Goal: Transaction & Acquisition: Purchase product/service

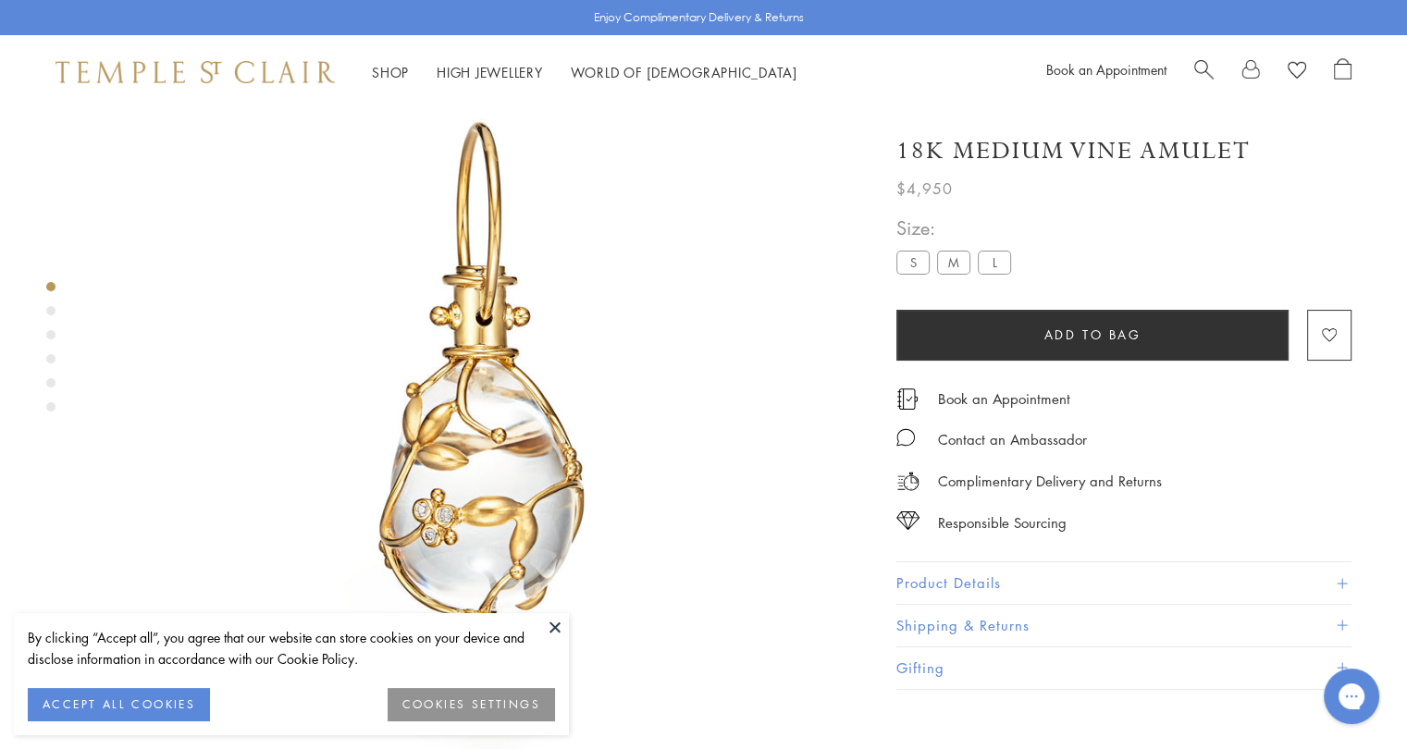
click at [497, 702] on button "COOKIES SETTINGS" at bounding box center [471, 704] width 167 height 33
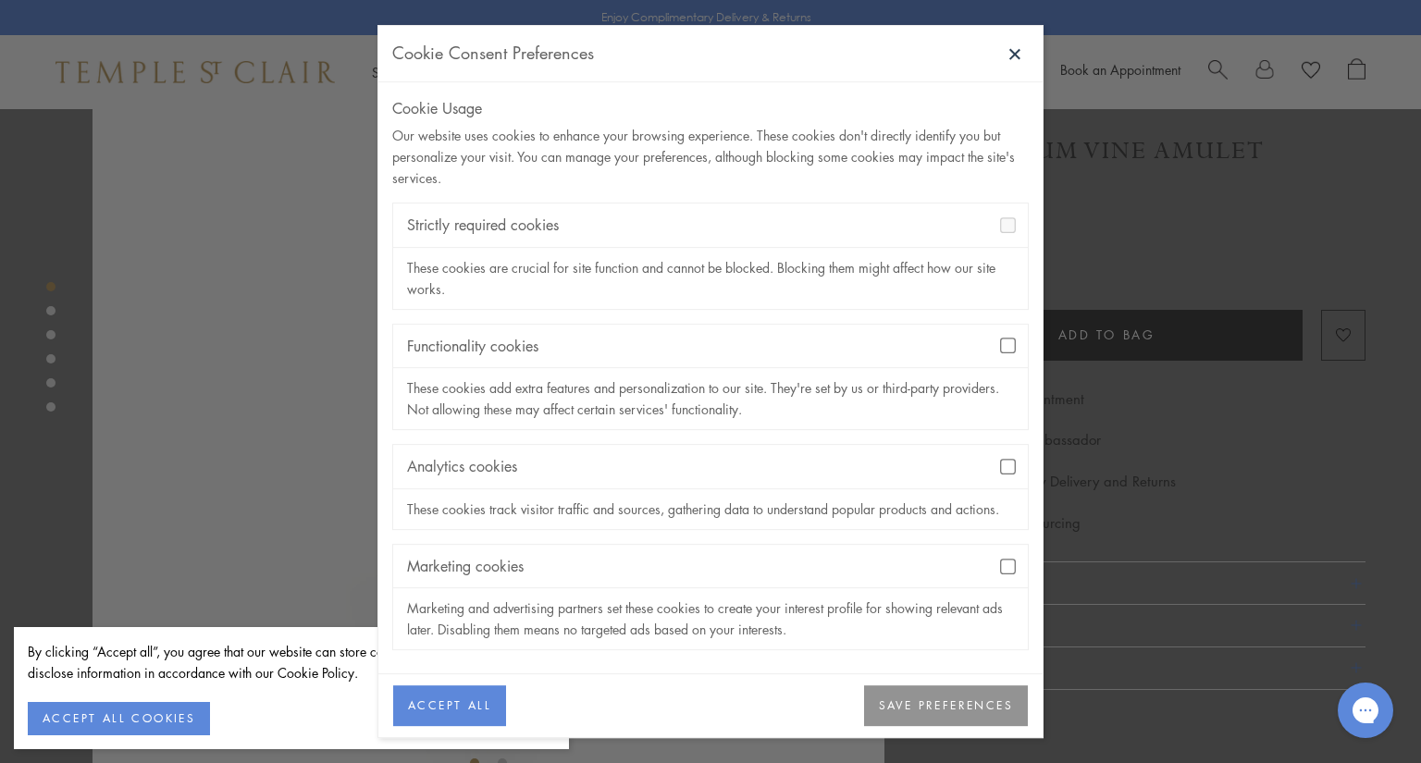
click at [1004, 354] on div "Functionality cookies" at bounding box center [710, 346] width 635 height 43
click at [906, 704] on button "SAVE PREFERENCES" at bounding box center [946, 706] width 164 height 41
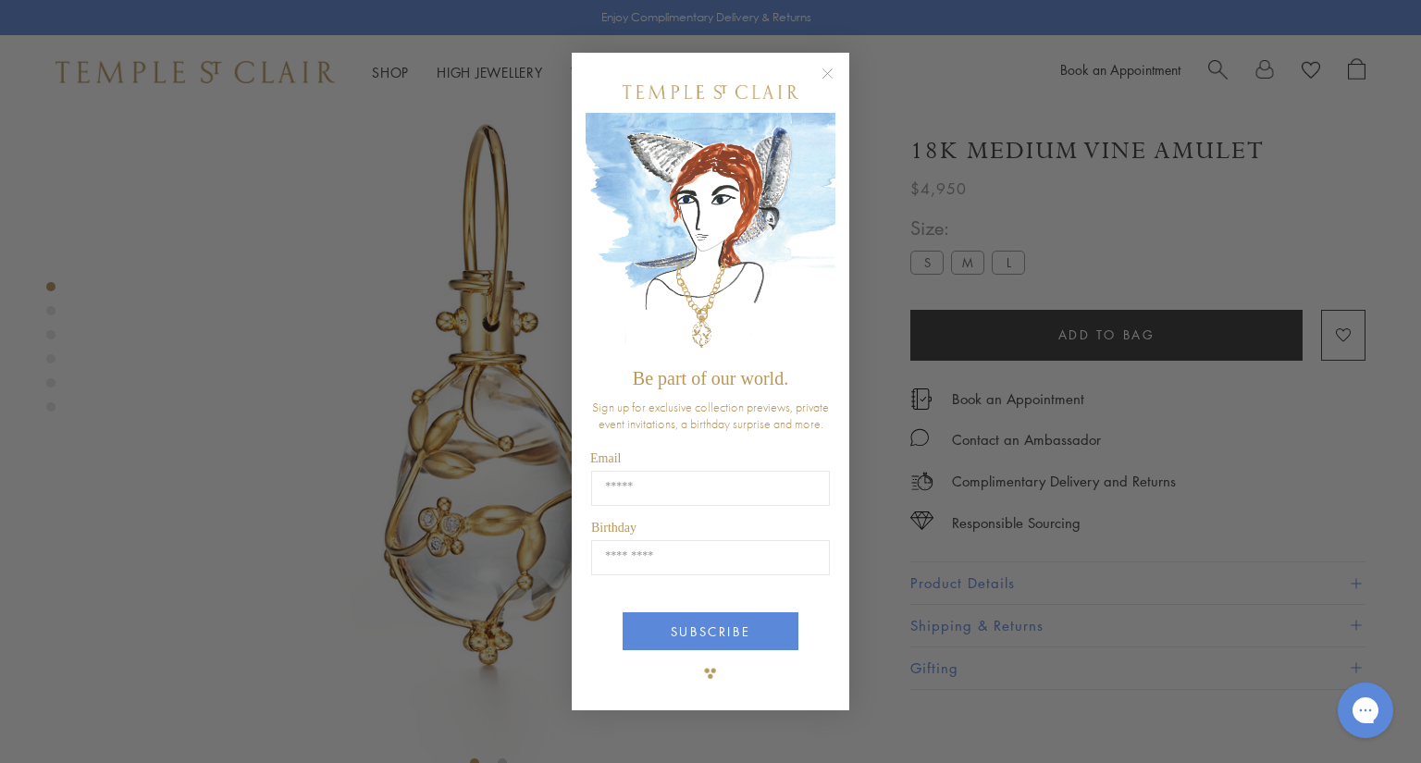
click at [834, 71] on circle "Close dialog" at bounding box center [828, 73] width 22 height 22
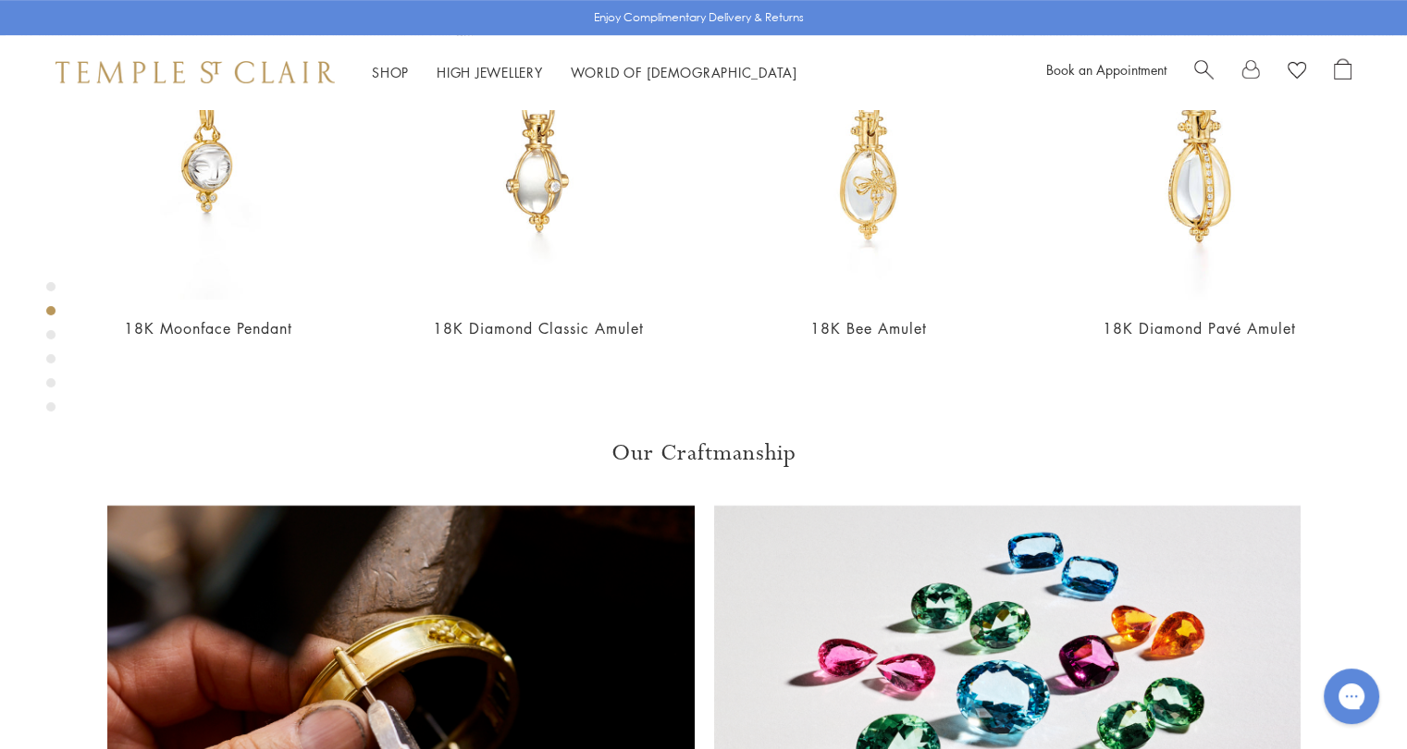
scroll to position [1006, 0]
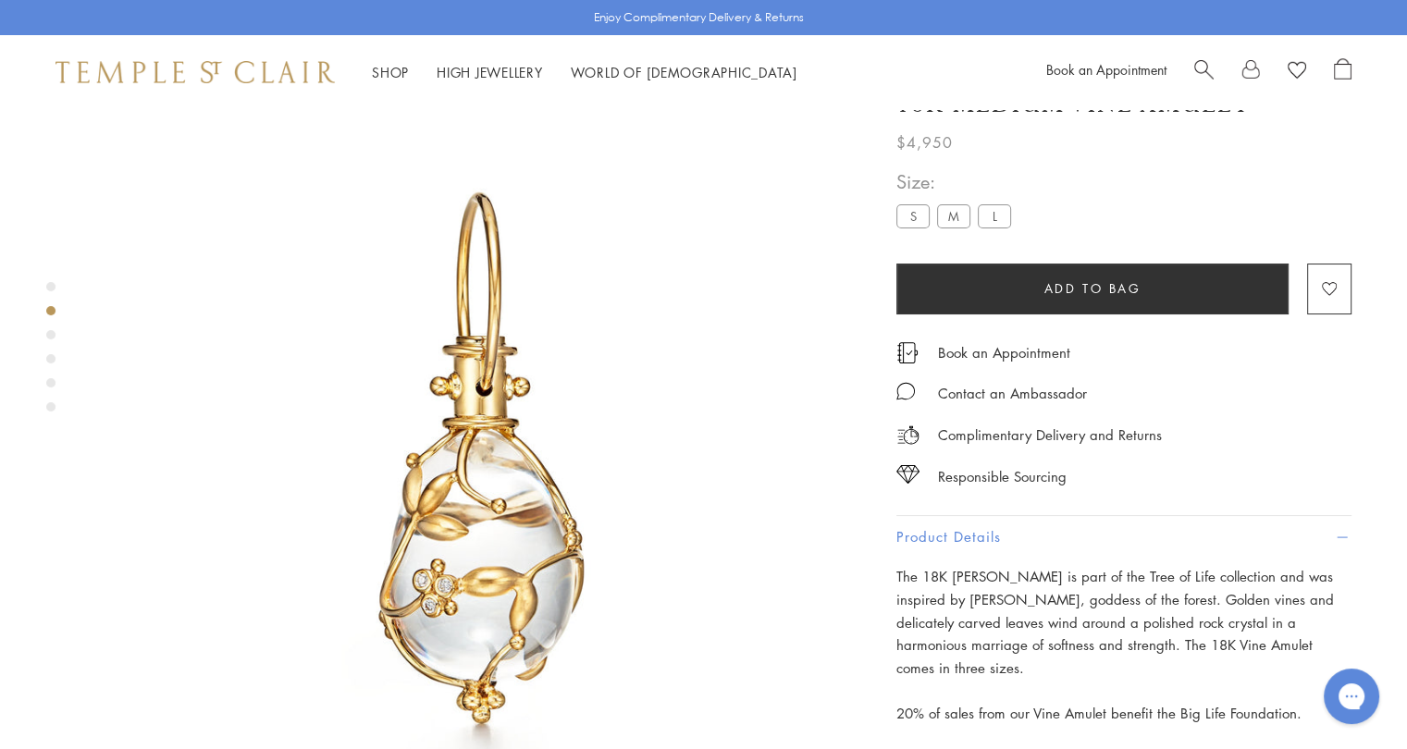
scroll to position [0, 0]
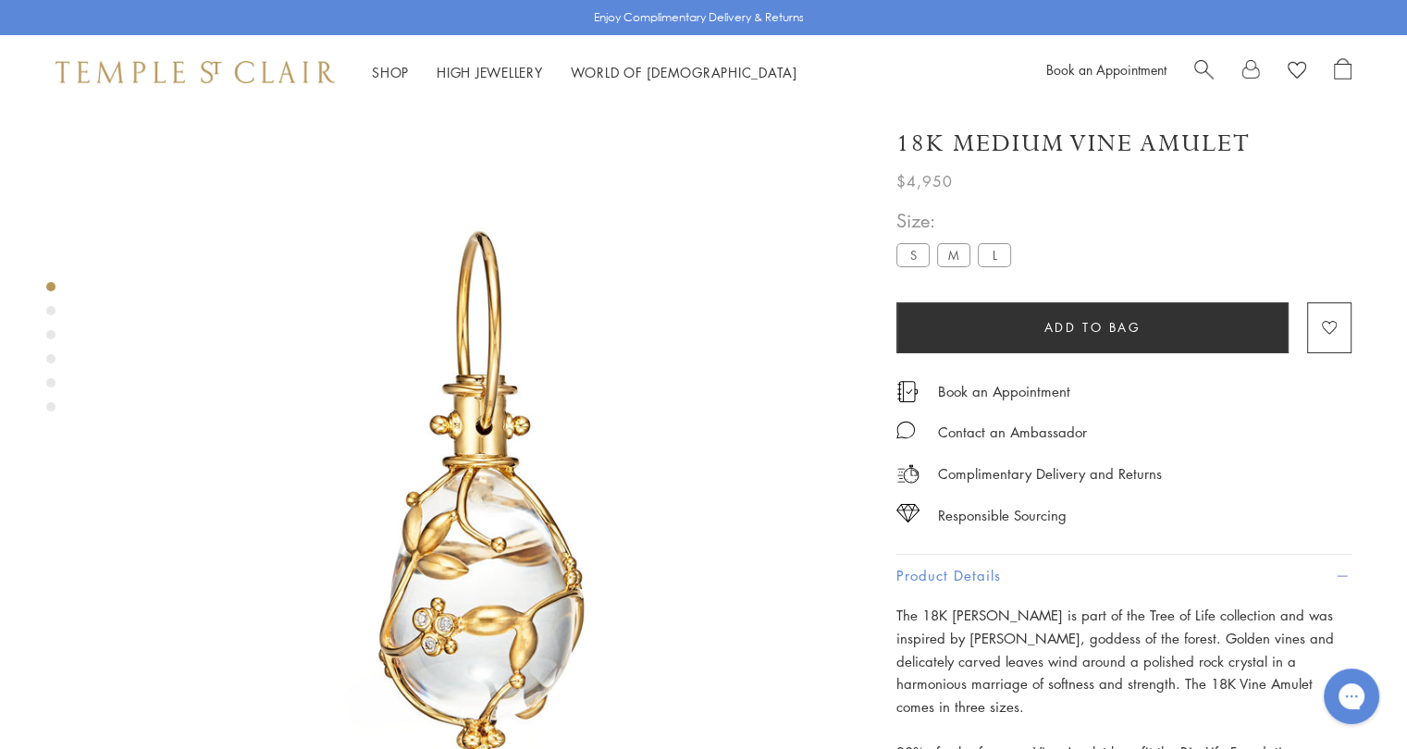
click at [921, 263] on label "S" at bounding box center [912, 254] width 33 height 23
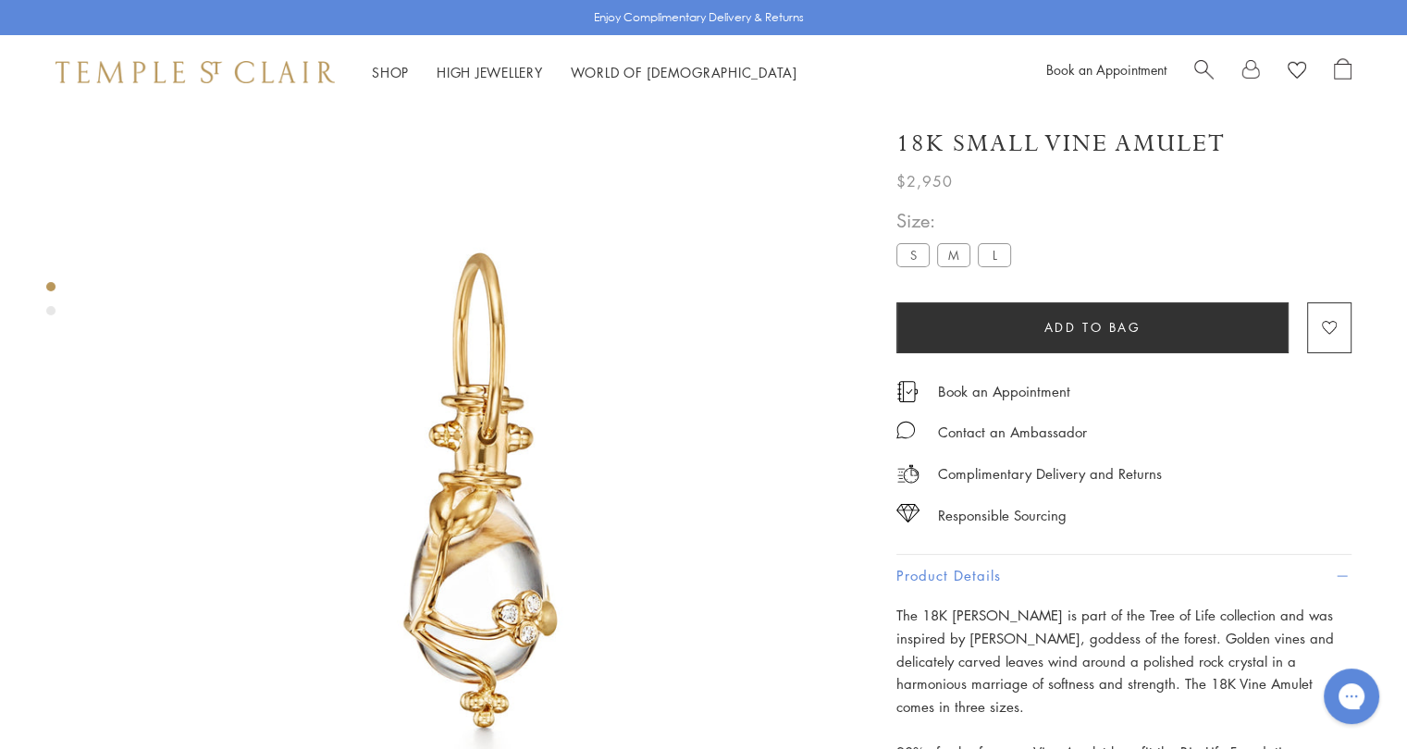
click at [952, 263] on label "M" at bounding box center [953, 254] width 33 height 23
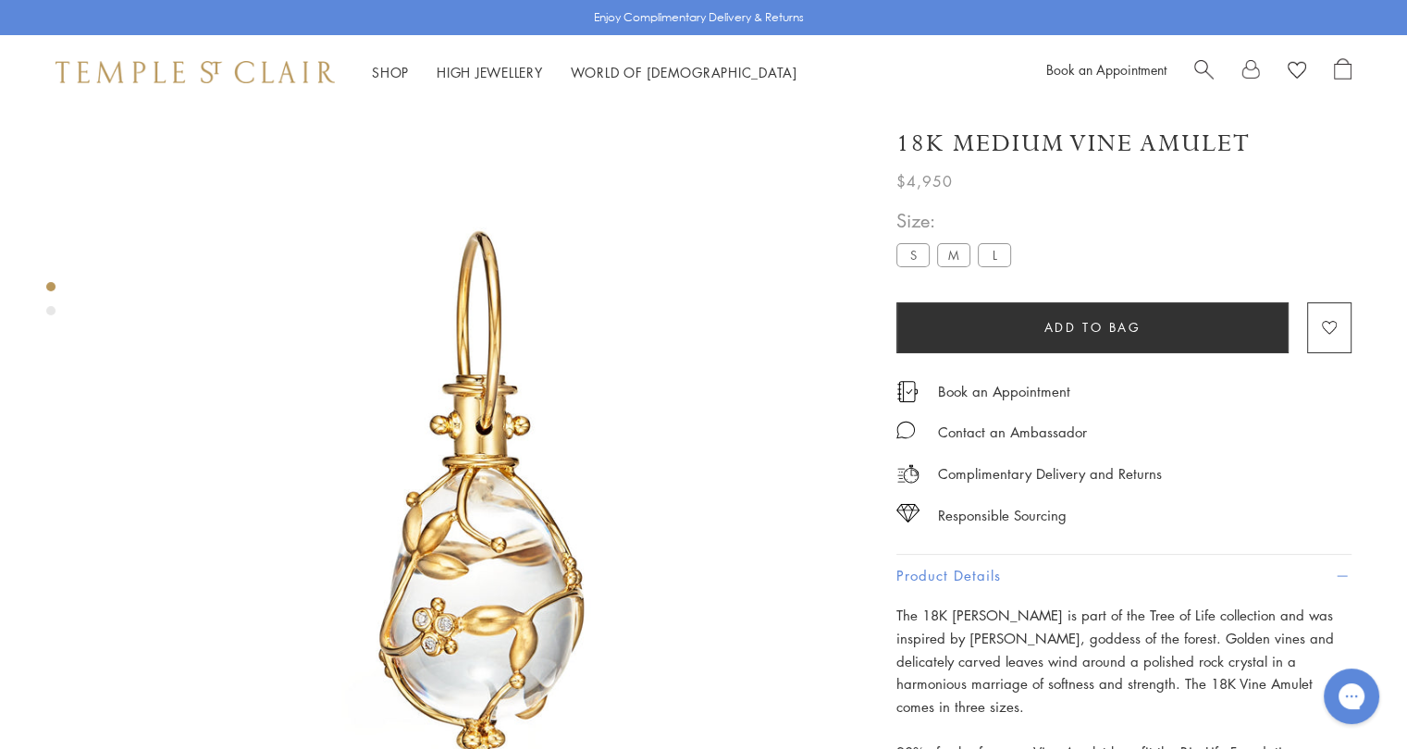
click at [990, 265] on label "L" at bounding box center [994, 254] width 33 height 23
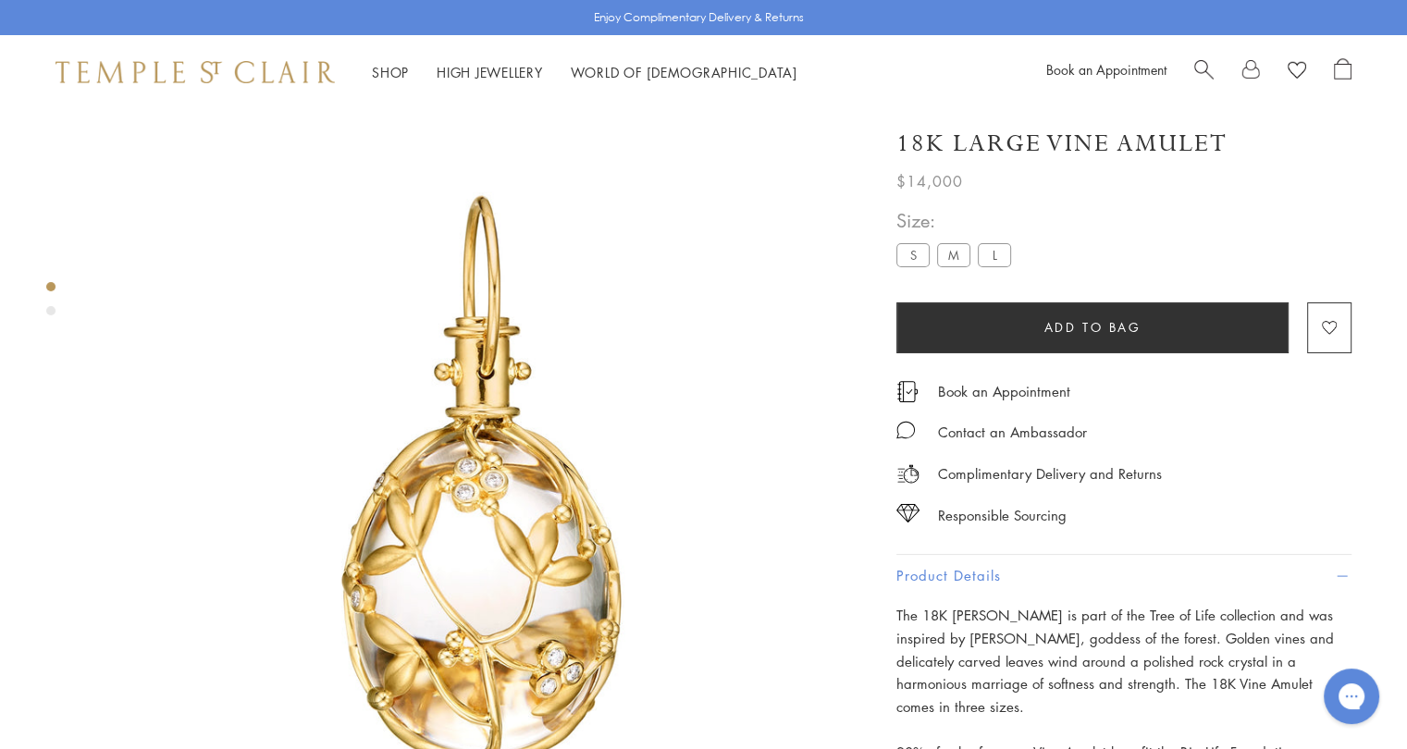
click at [910, 262] on label "S" at bounding box center [912, 254] width 33 height 23
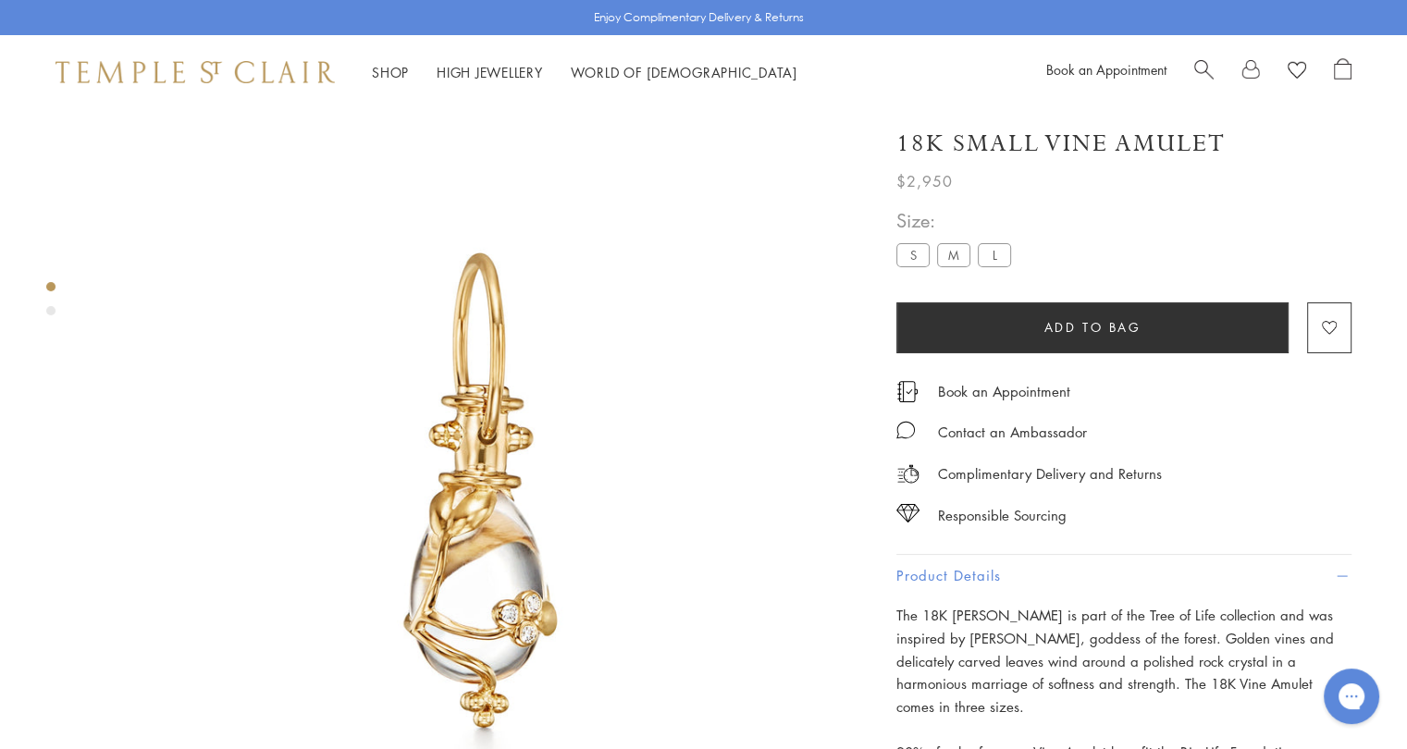
click at [955, 261] on label "M" at bounding box center [953, 254] width 33 height 23
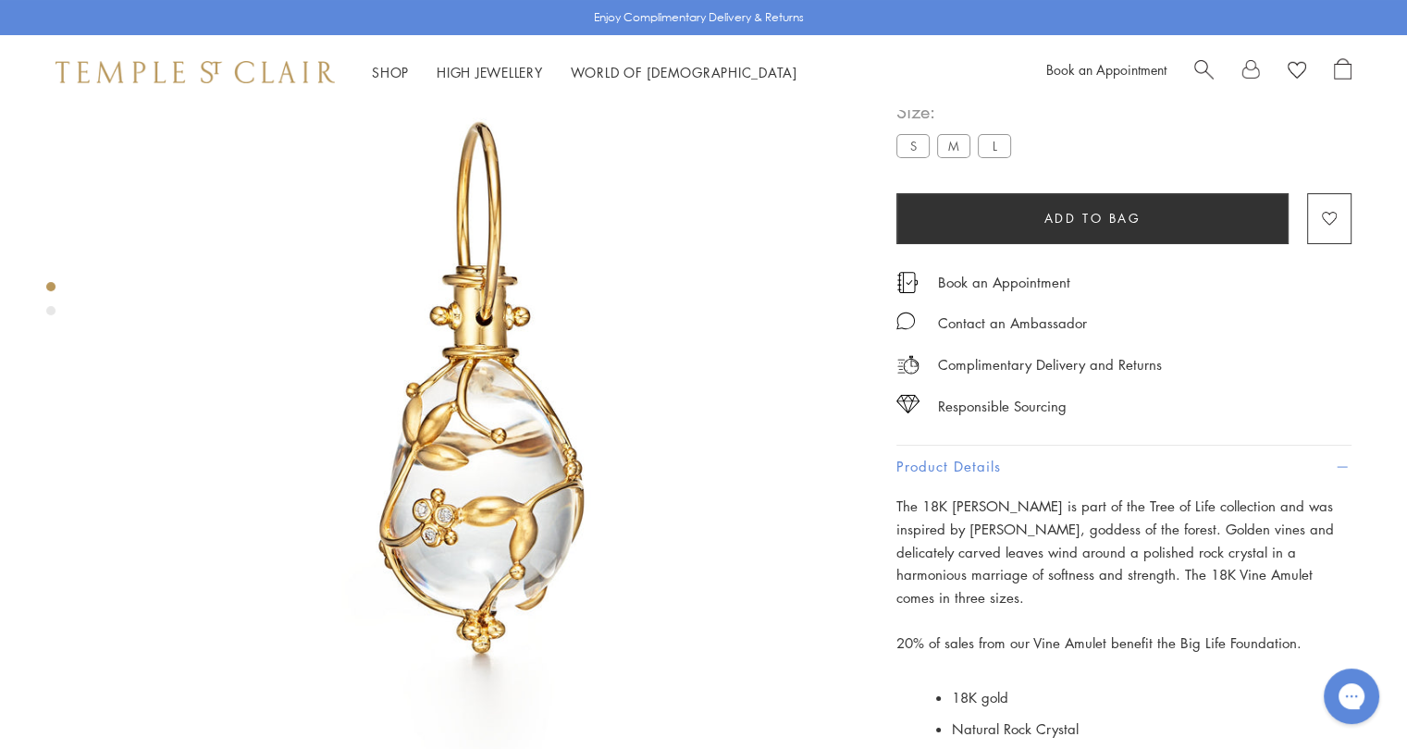
scroll to position [109, 4]
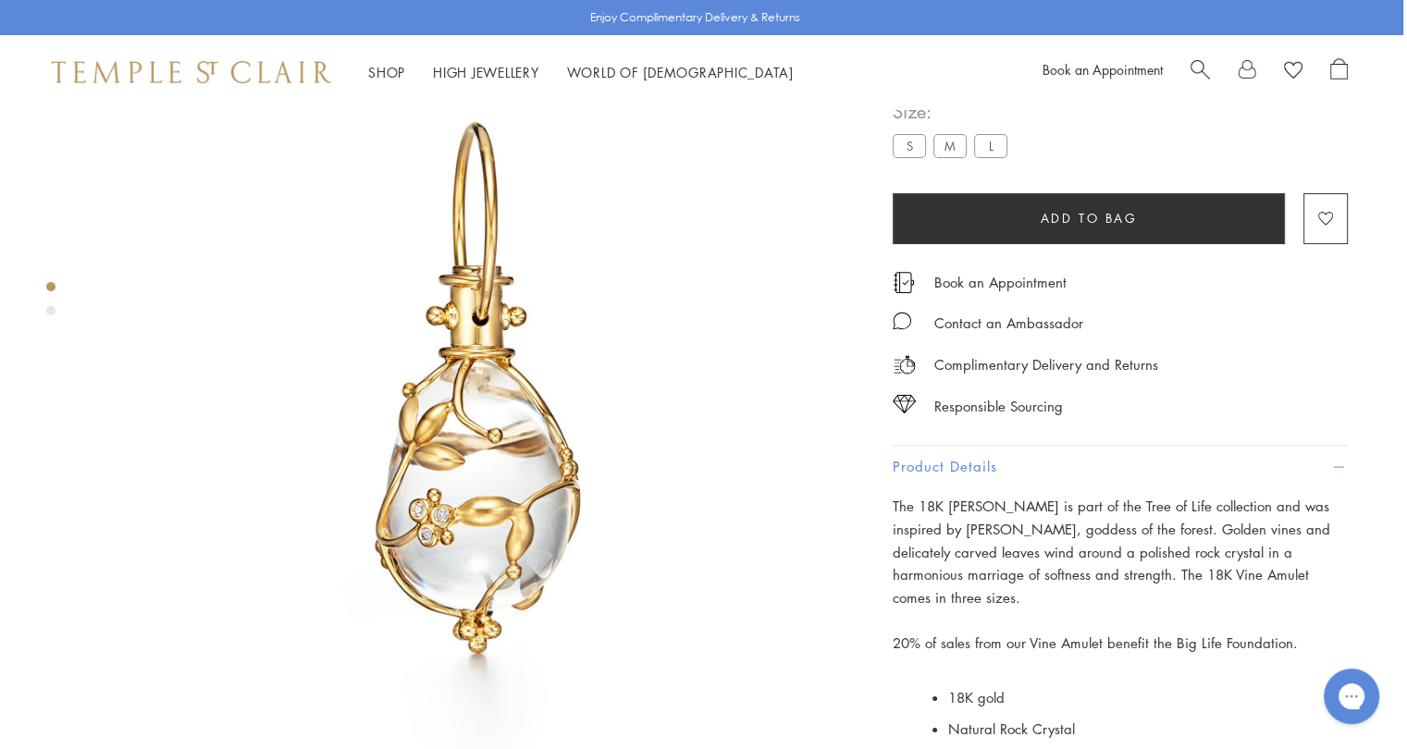
drag, startPoint x: 1402, startPoint y: 121, endPoint x: 1412, endPoint y: 292, distance: 171.4
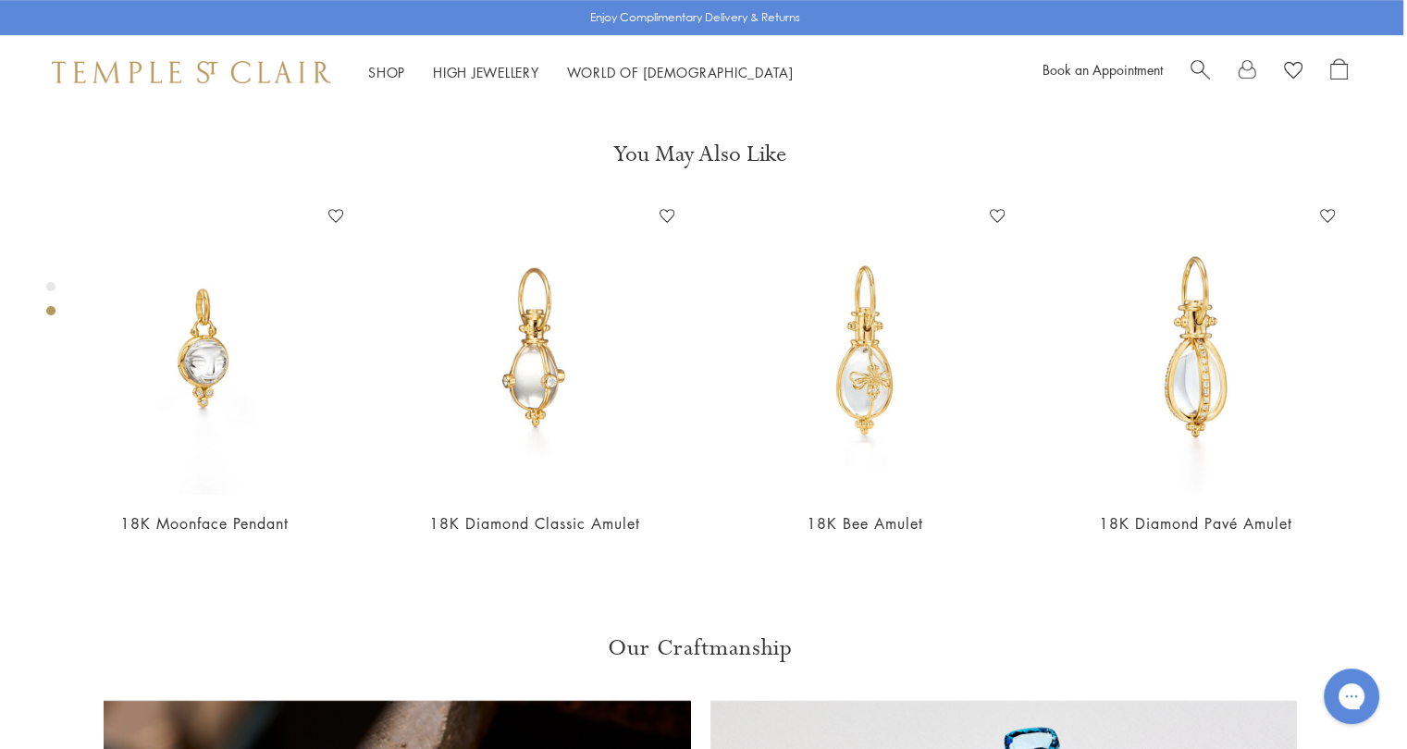
scroll to position [0, 4]
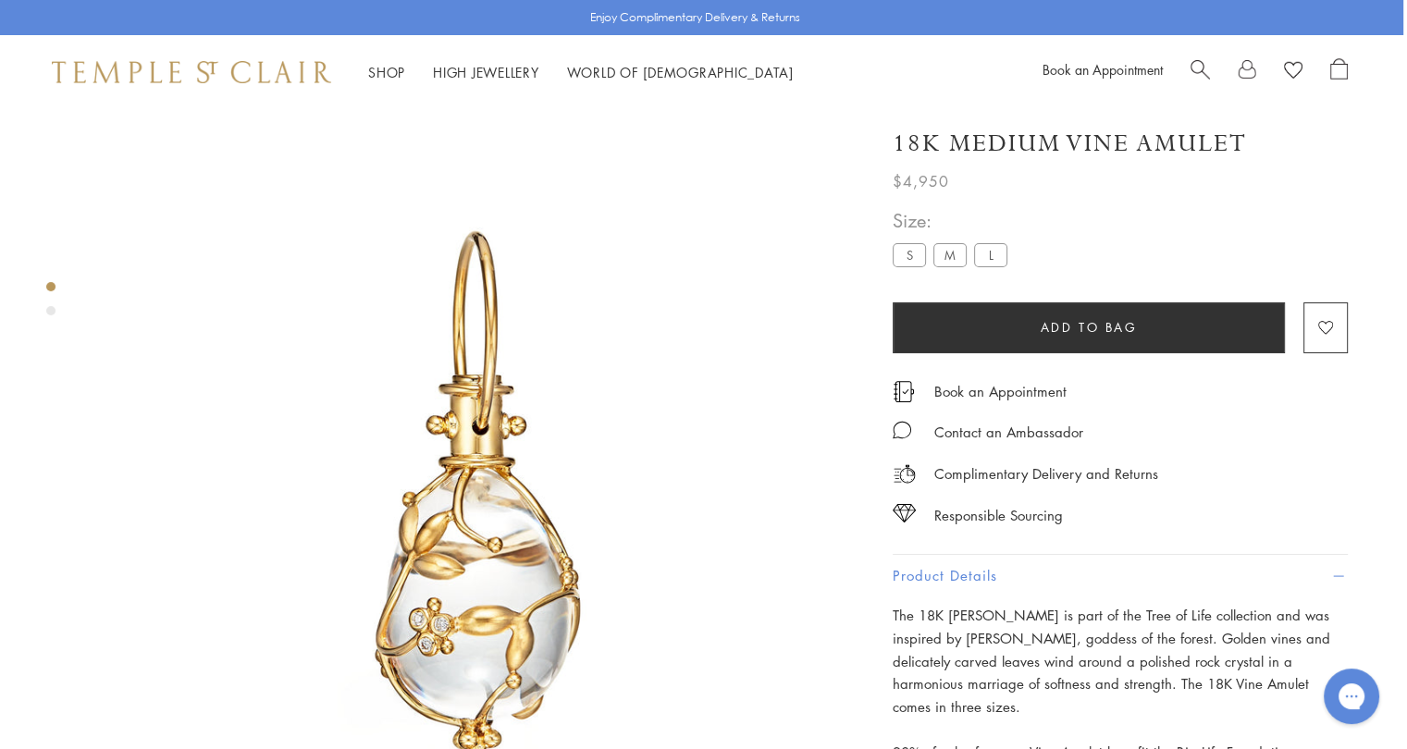
click at [1088, 253] on div "**********" at bounding box center [1120, 247] width 455 height 84
click at [989, 260] on label "L" at bounding box center [990, 254] width 33 height 23
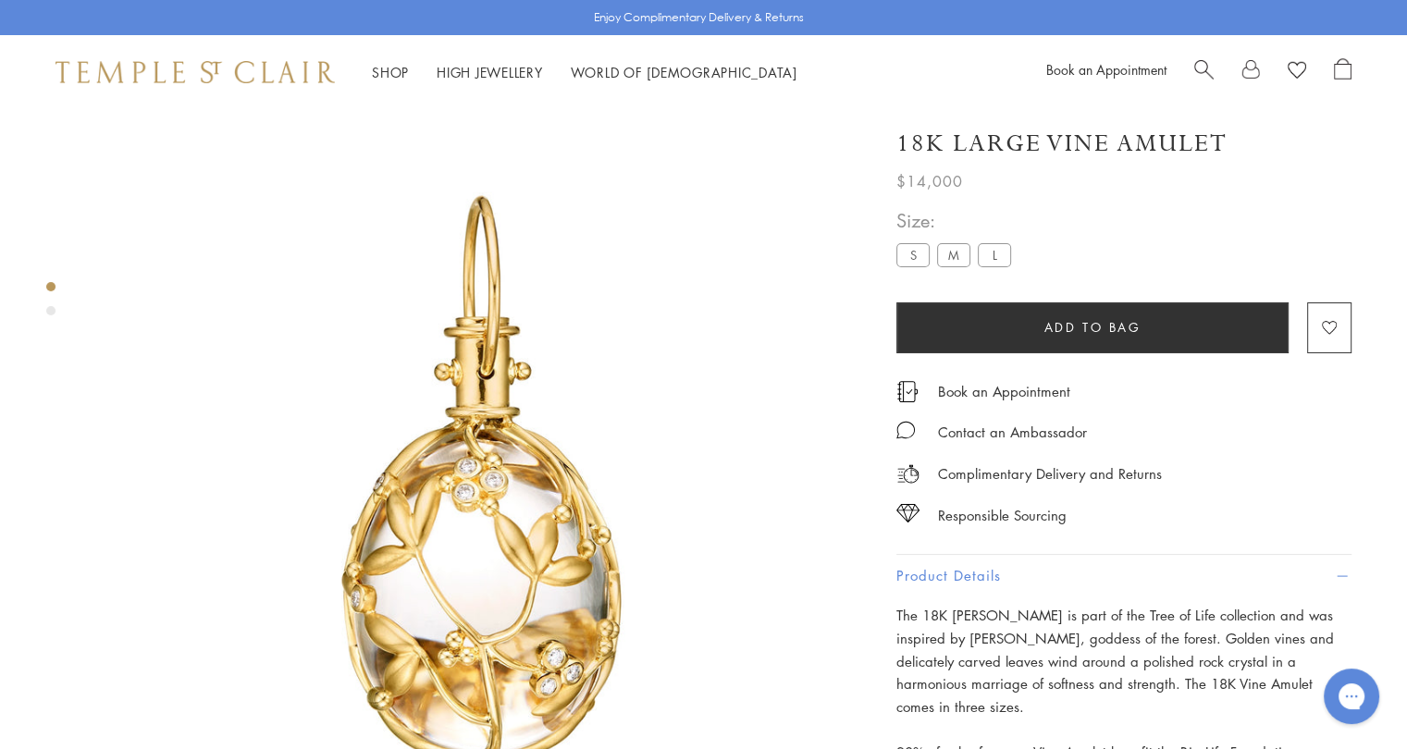
click at [953, 266] on label "M" at bounding box center [953, 254] width 33 height 23
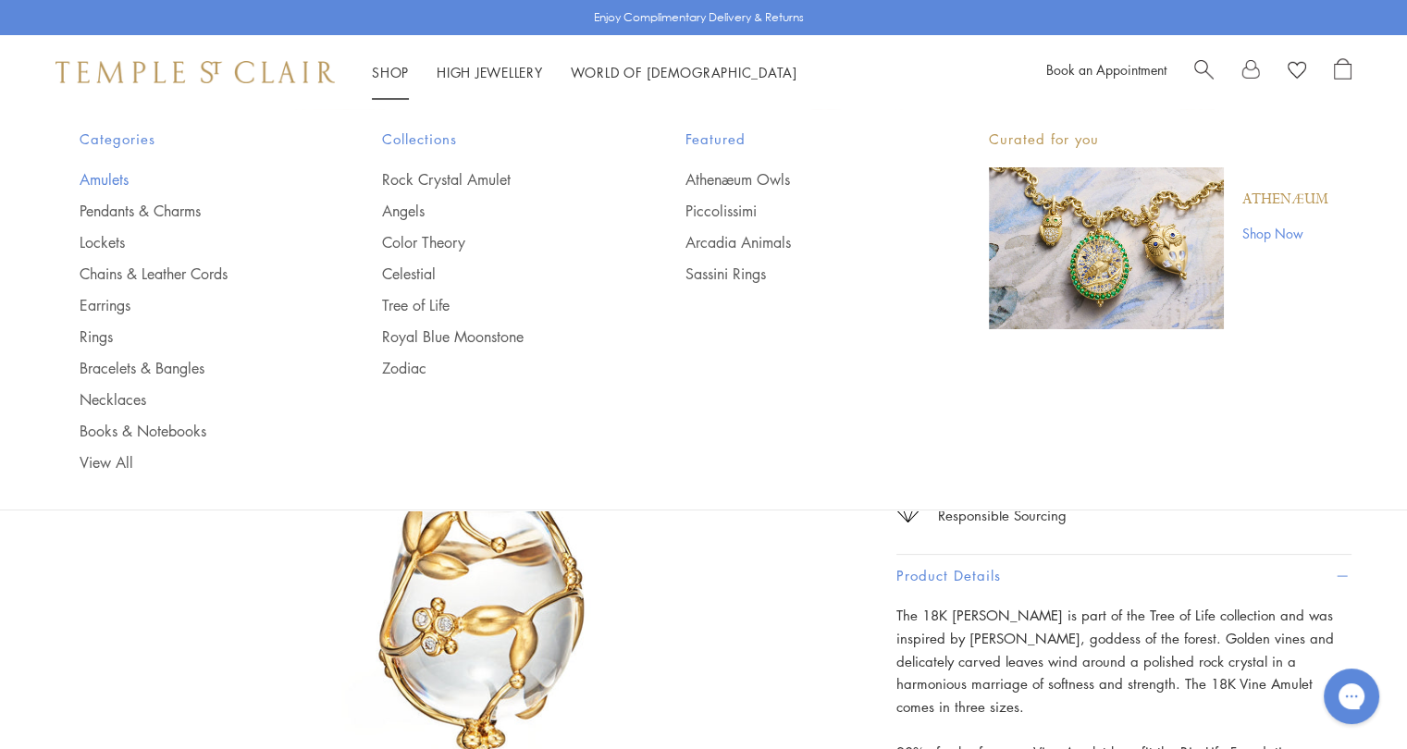
click at [110, 181] on link "Amulets" at bounding box center [194, 179] width 229 height 20
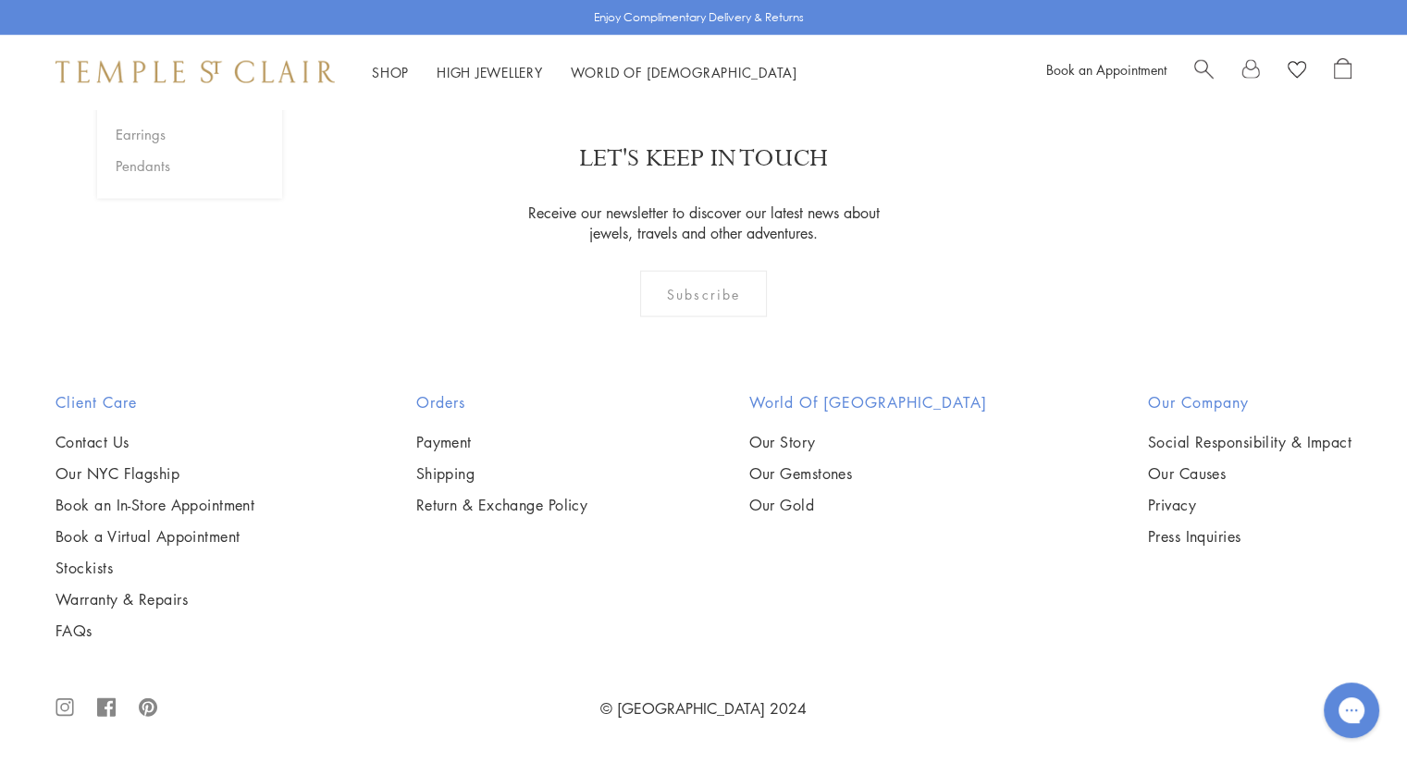
scroll to position [11950, 0]
click at [0, 0] on img at bounding box center [0, 0] width 0 height 0
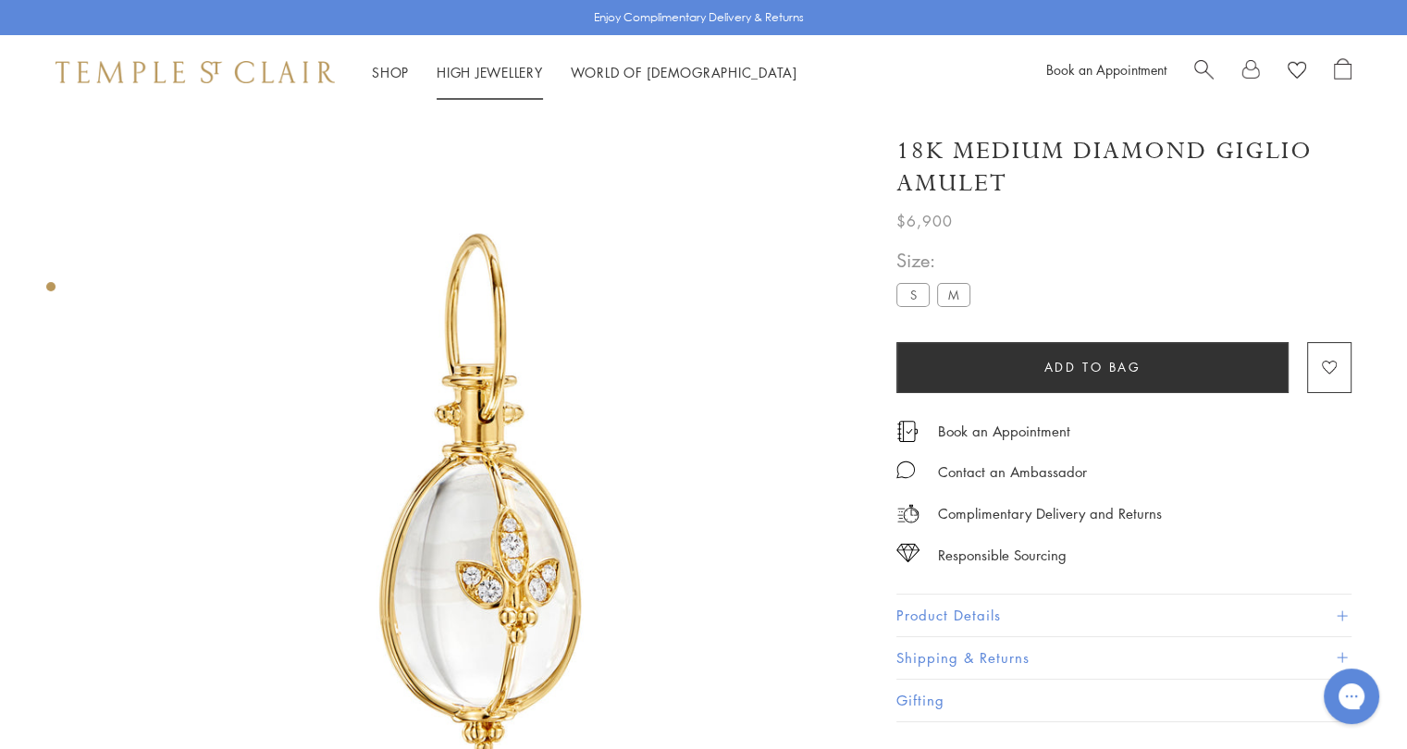
click at [483, 70] on link "High Jewellery High Jewellery" at bounding box center [490, 72] width 106 height 18
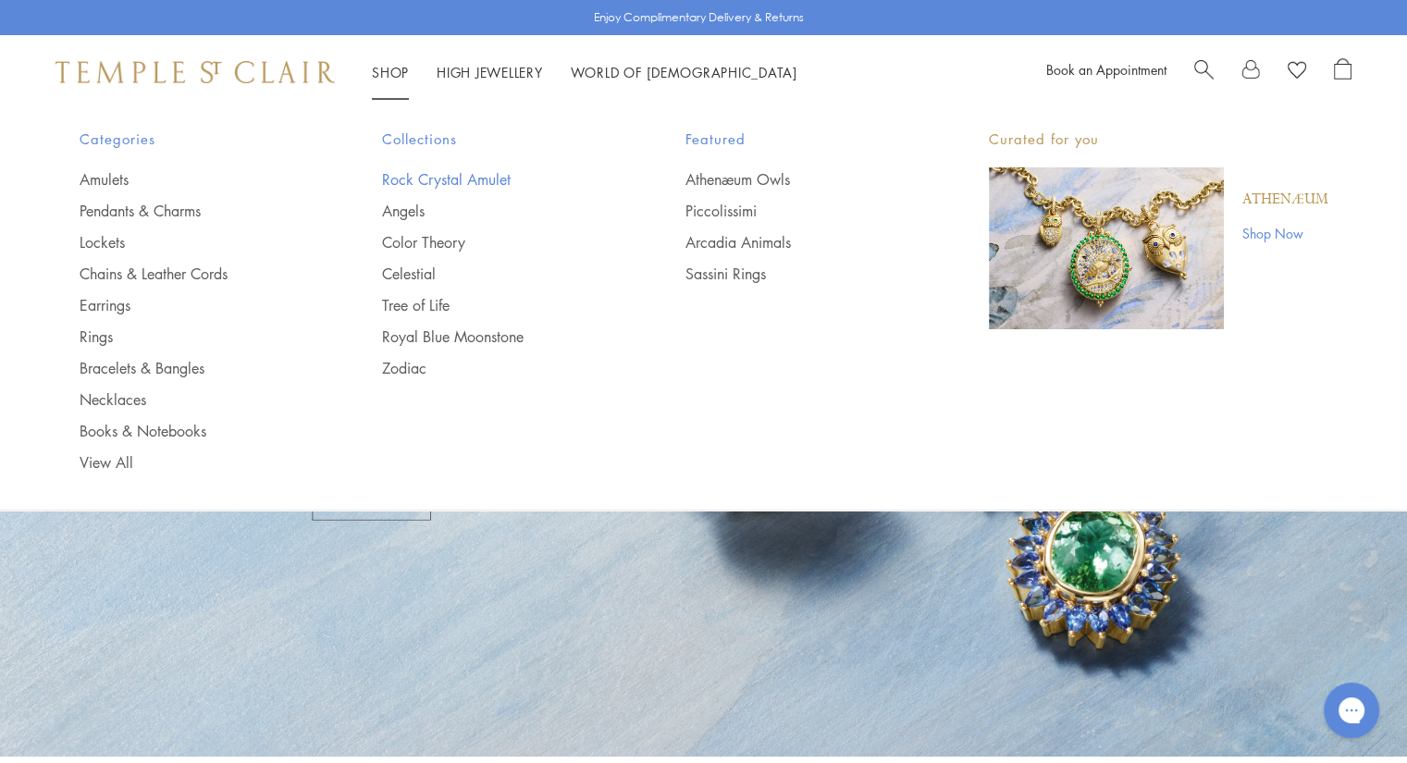
click at [444, 176] on link "Rock Crystal Amulet" at bounding box center [496, 179] width 229 height 20
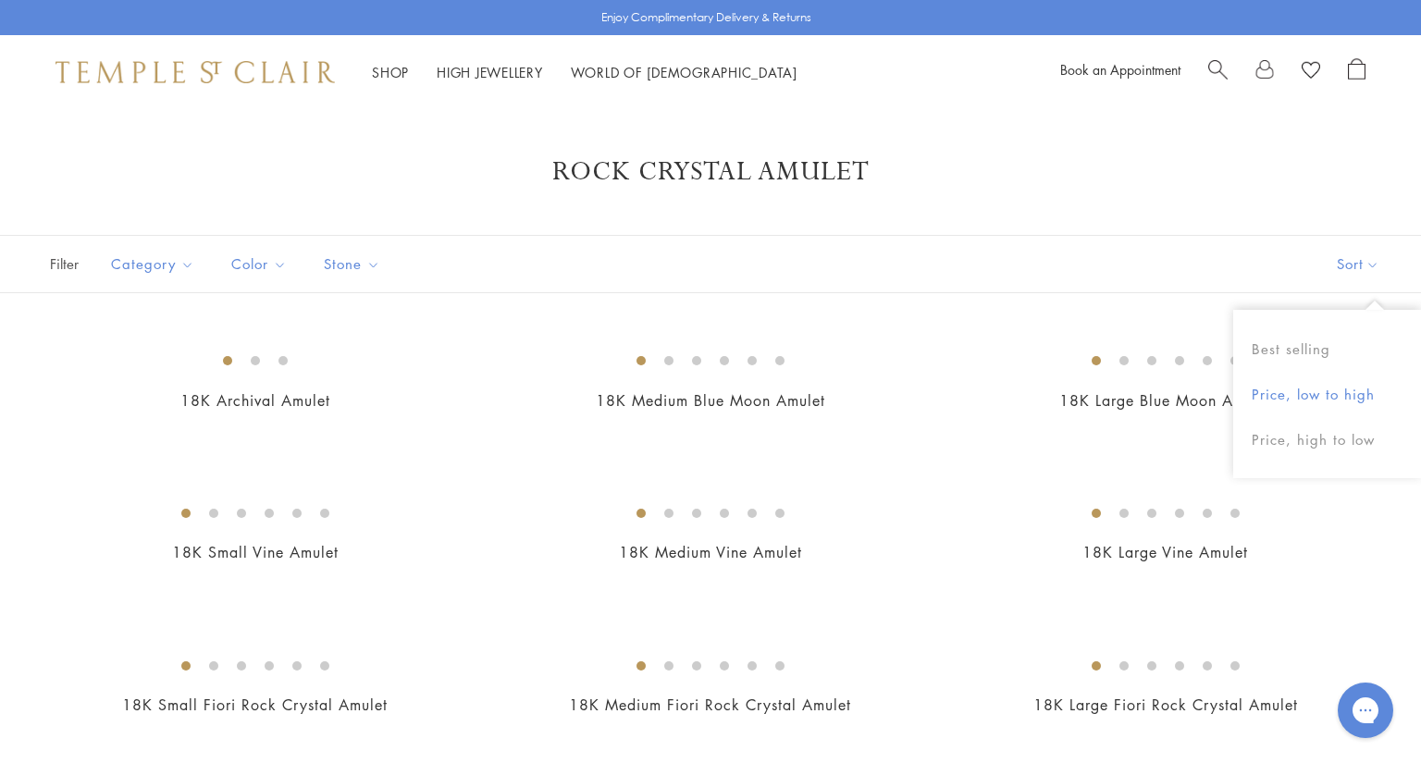
click at [1337, 393] on button "Price, low to high" at bounding box center [1327, 394] width 188 height 45
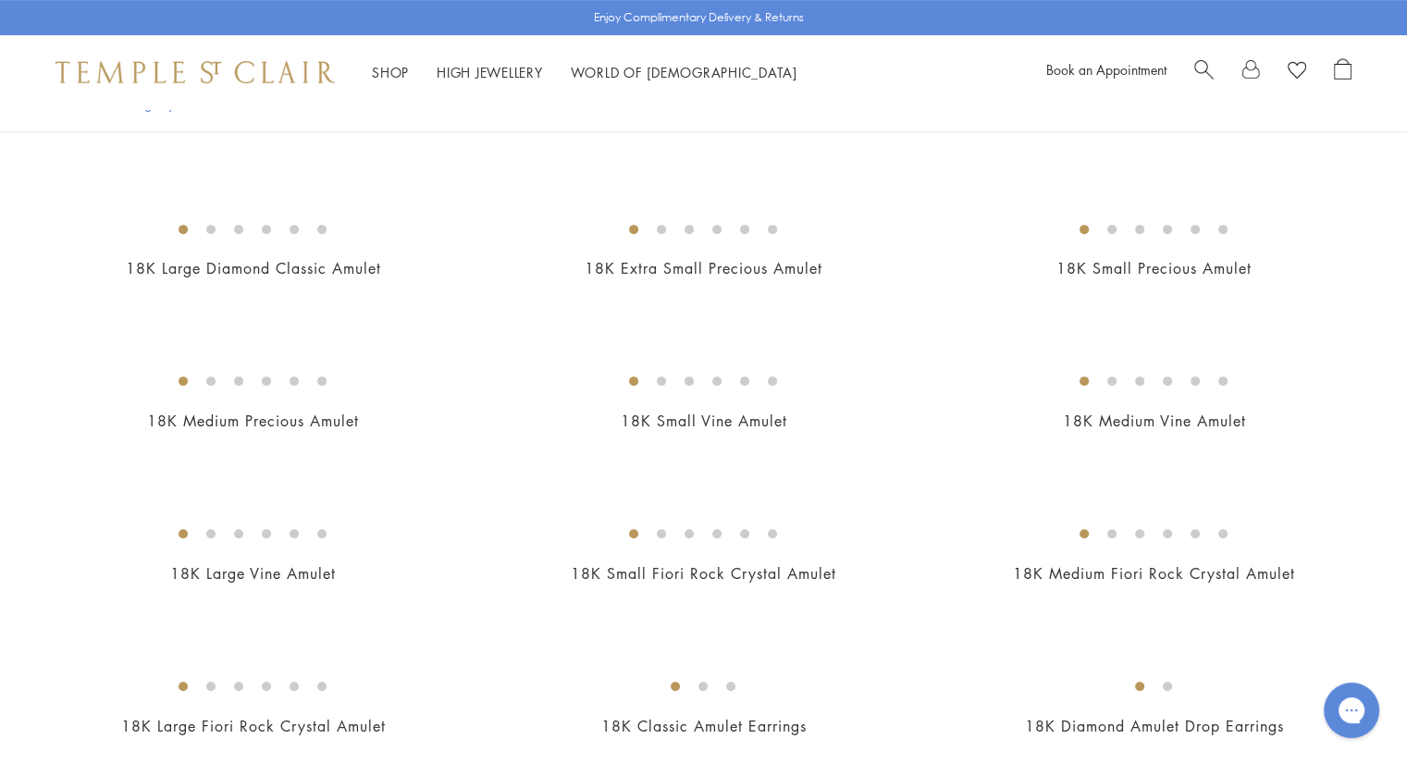
scroll to position [693, 0]
